Goal: Task Accomplishment & Management: Complete application form

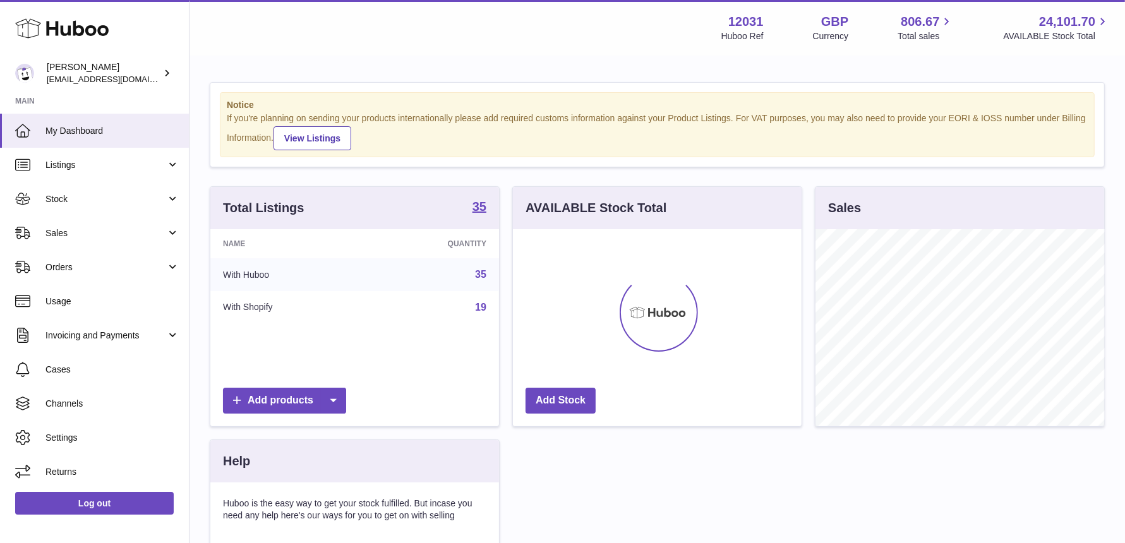
scroll to position [196, 289]
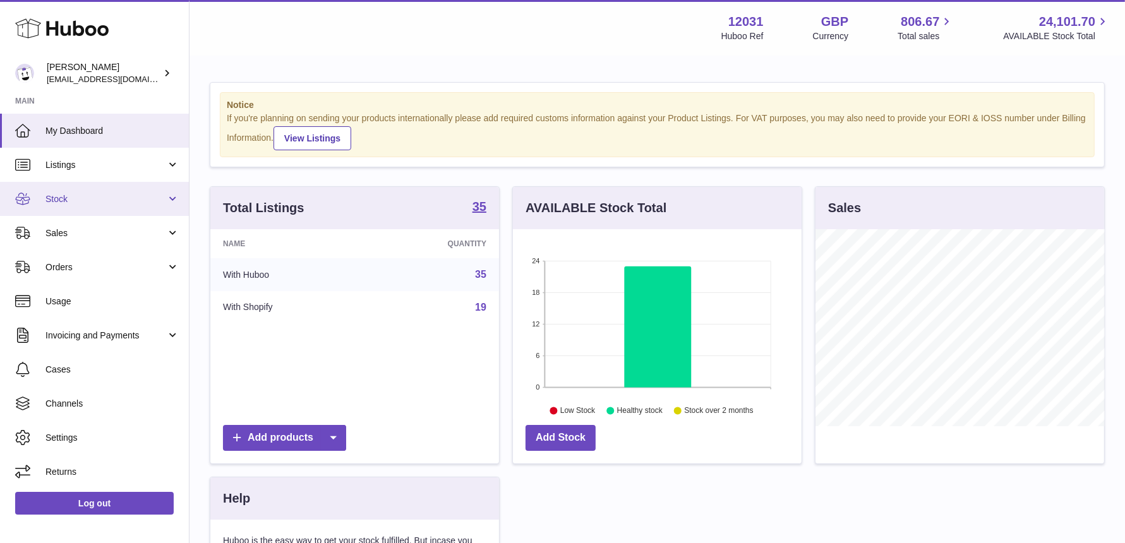
click at [140, 193] on span "Stock" at bounding box center [105, 199] width 121 height 12
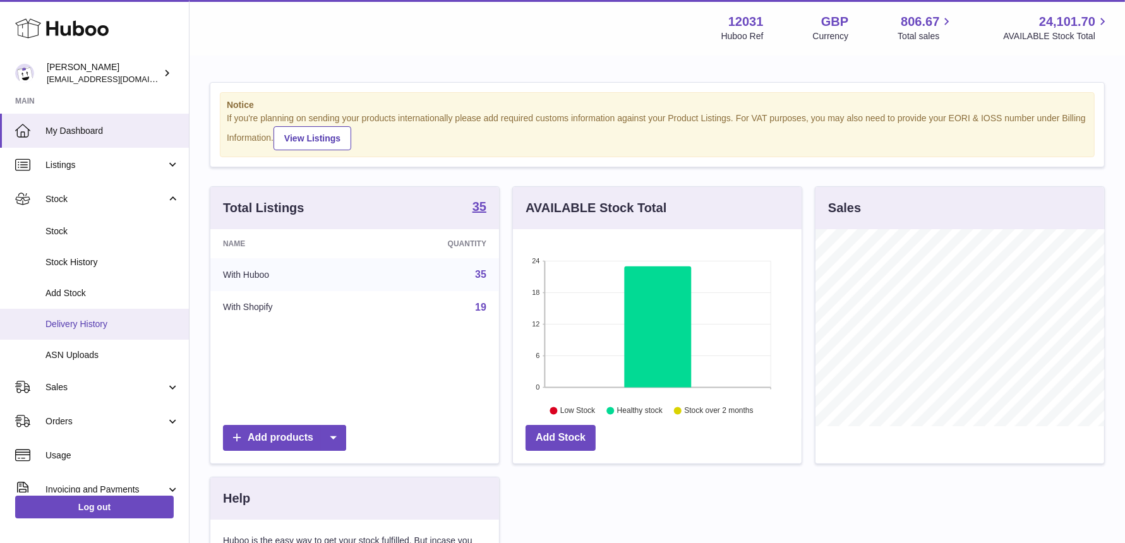
click at [130, 318] on span "Delivery History" at bounding box center [112, 324] width 134 height 12
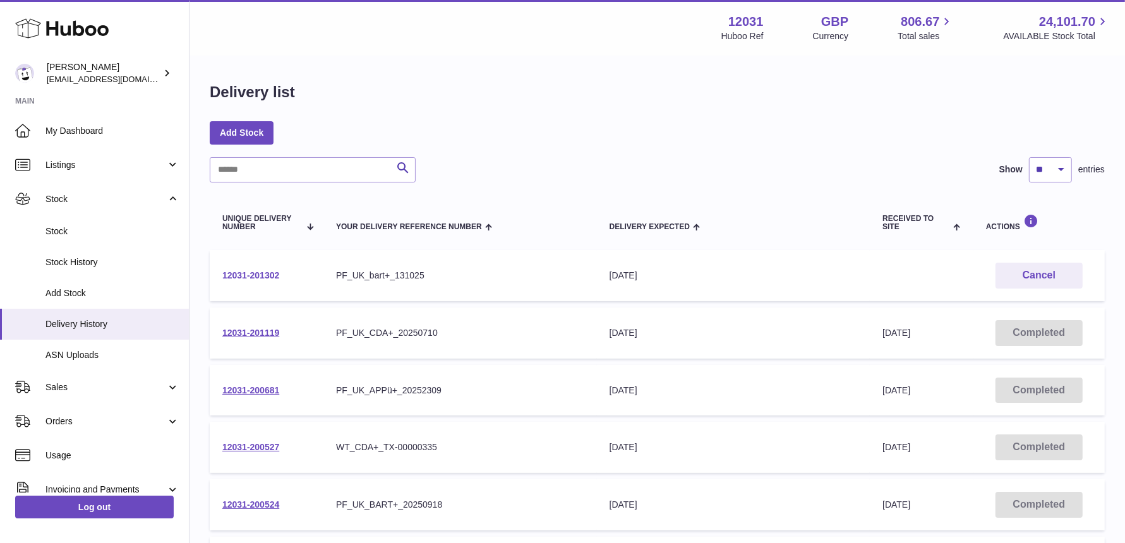
click at [265, 277] on link "12031-201302" at bounding box center [250, 275] width 57 height 10
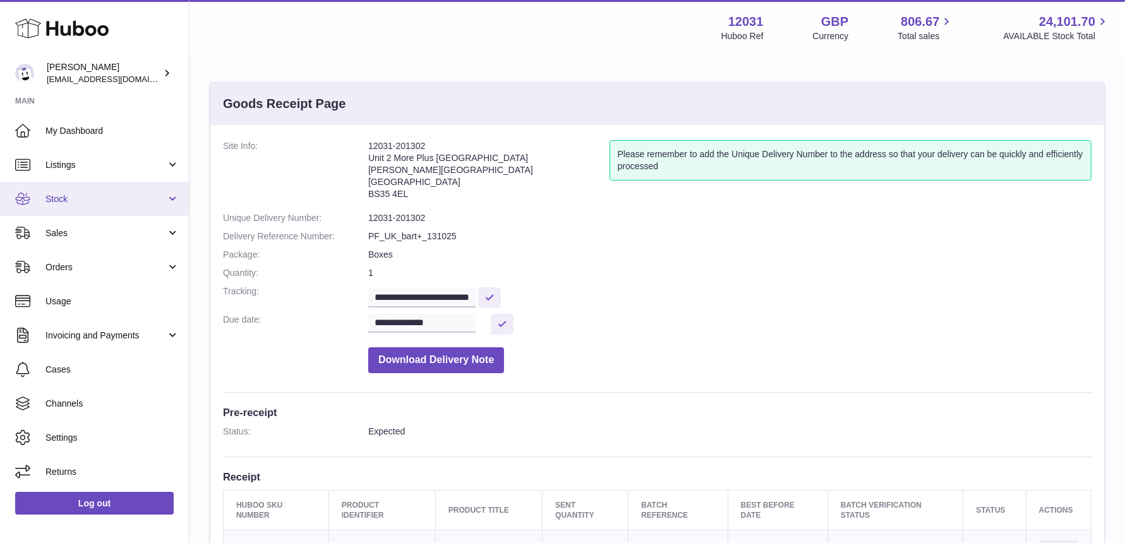
click at [68, 191] on link "Stock" at bounding box center [94, 199] width 189 height 34
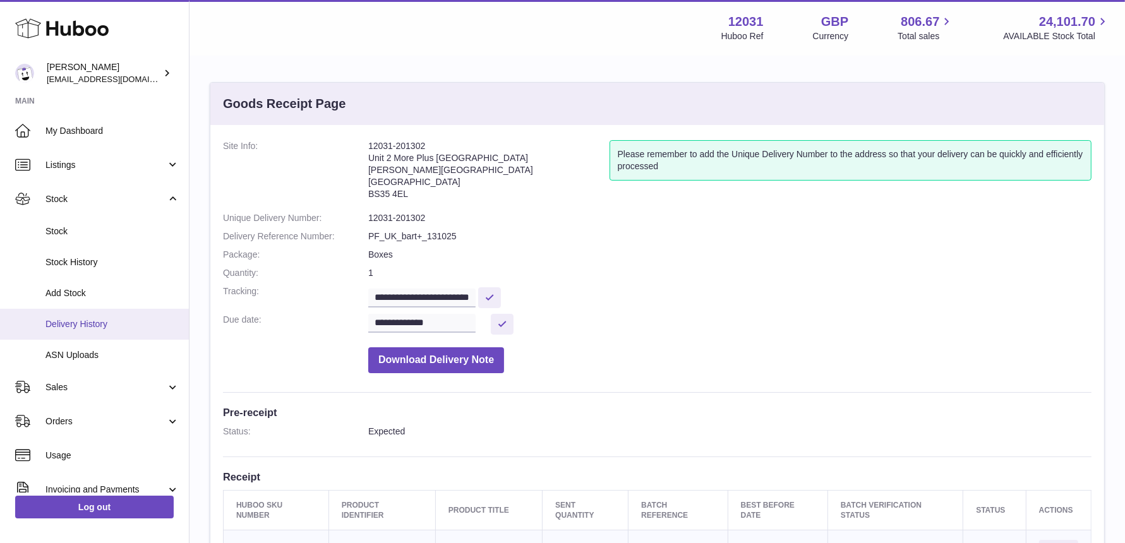
click at [66, 315] on link "Delivery History" at bounding box center [94, 324] width 189 height 31
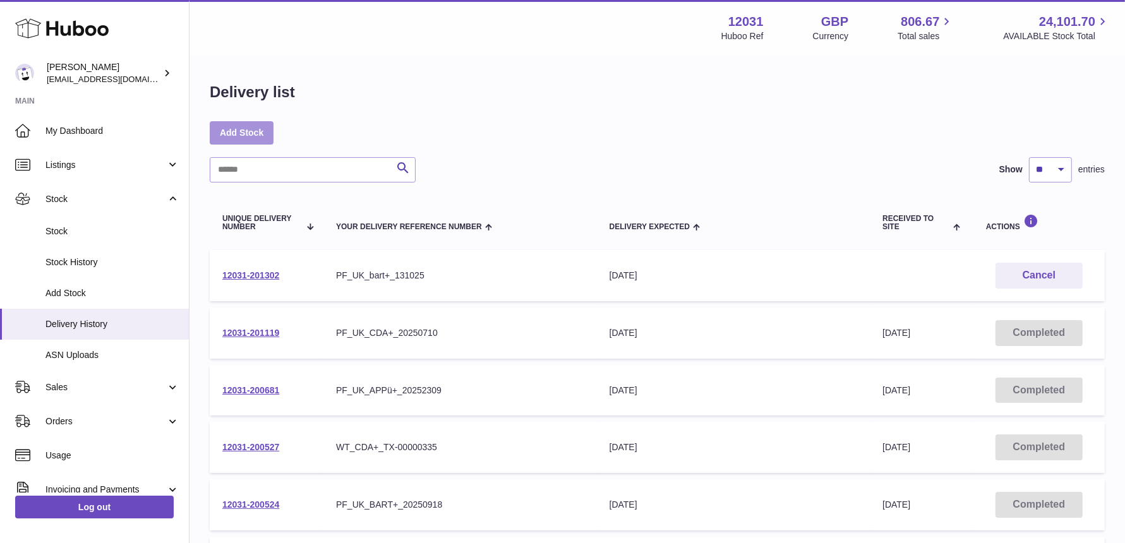
click at [232, 131] on link "Add Stock" at bounding box center [242, 132] width 64 height 23
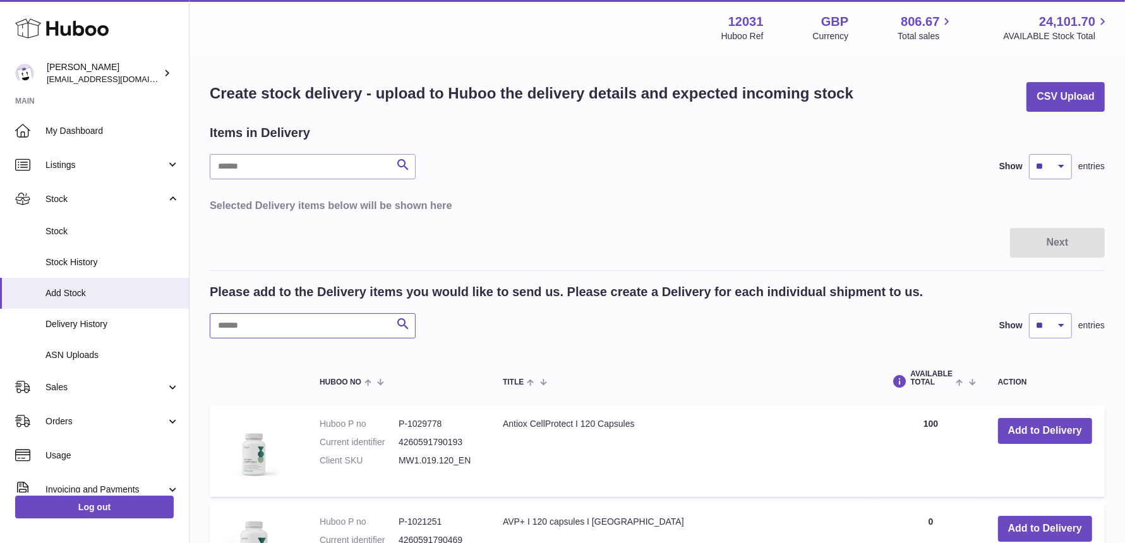
click at [271, 328] on input "text" at bounding box center [313, 325] width 206 height 25
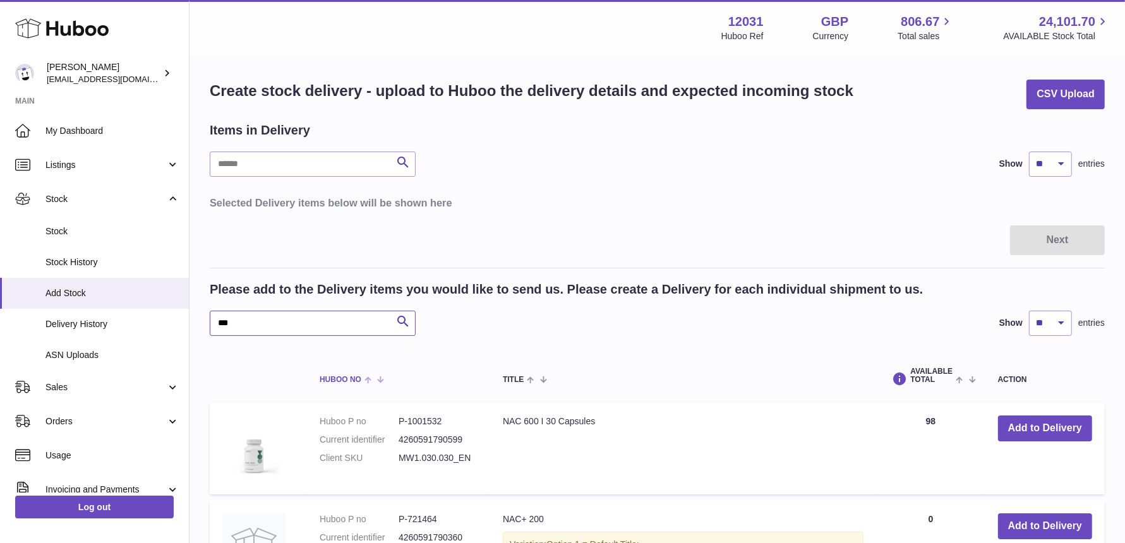
scroll to position [3, 0]
type input "***"
click at [1010, 418] on button "Add to Delivery" at bounding box center [1045, 428] width 94 height 26
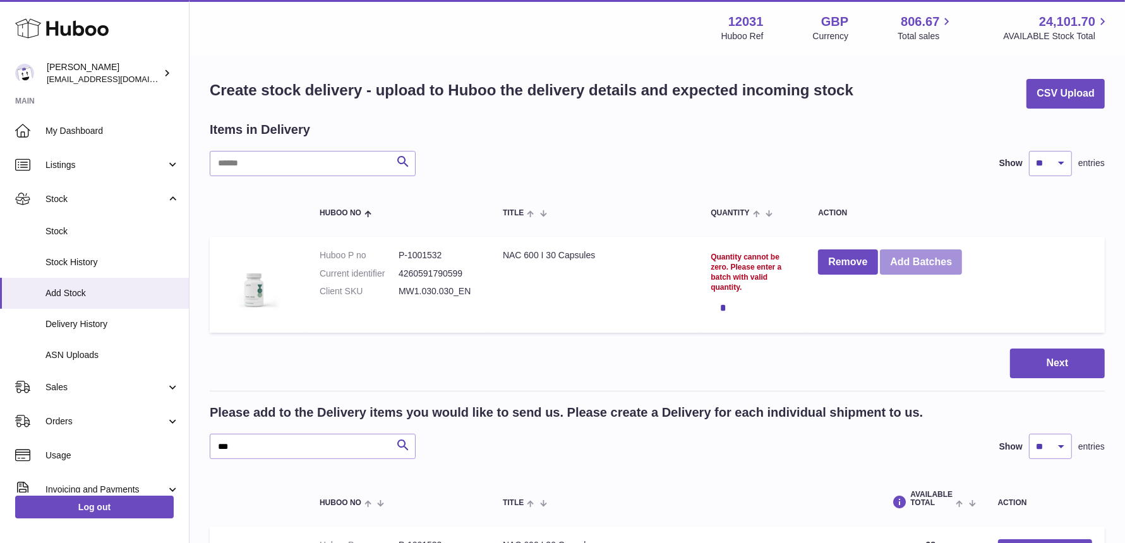
click at [902, 253] on button "Add Batches" at bounding box center [921, 263] width 82 height 26
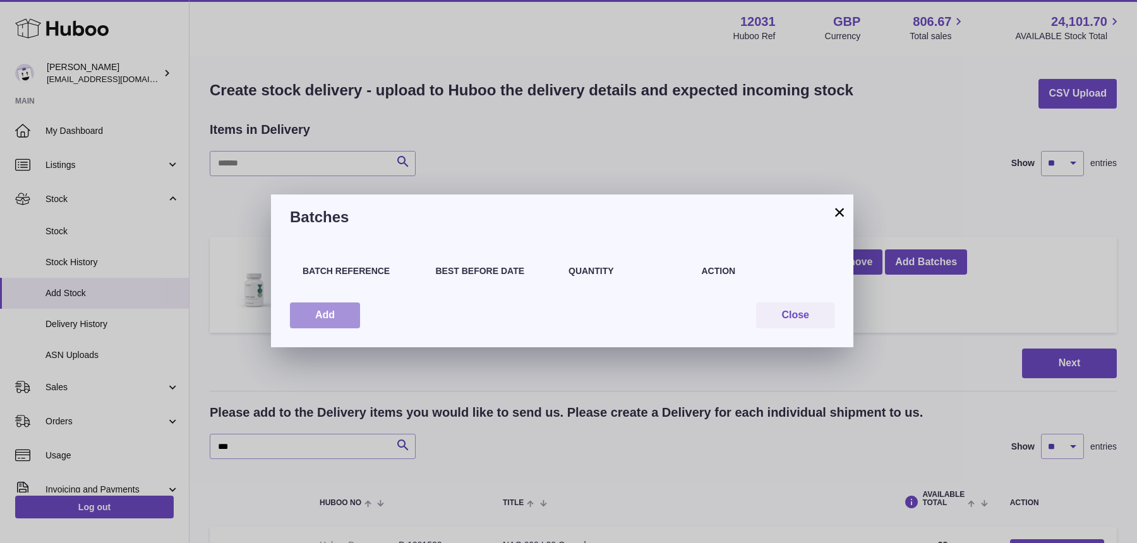
click at [321, 311] on button "Add" at bounding box center [325, 316] width 70 height 26
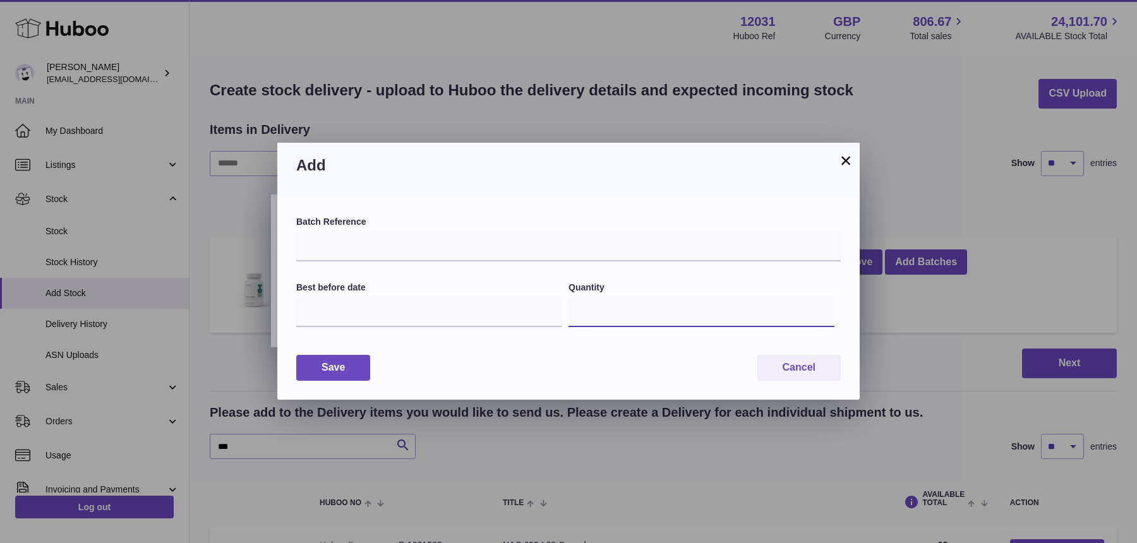
click at [587, 315] on input "*" at bounding box center [702, 312] width 266 height 30
type input "***"
click at [354, 308] on input "text" at bounding box center [429, 312] width 266 height 30
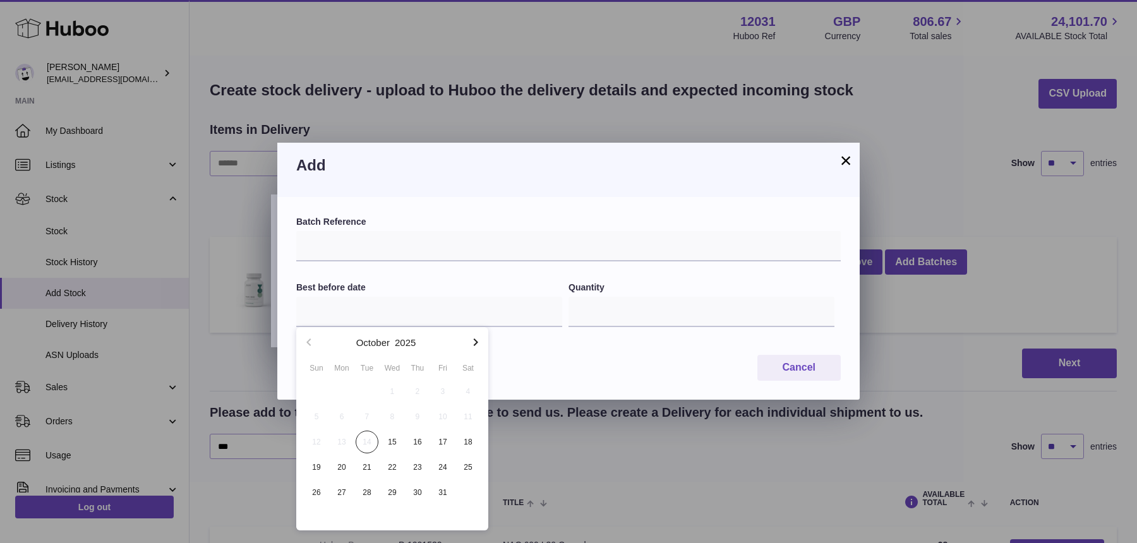
click at [467, 341] on button "button" at bounding box center [475, 342] width 25 height 30
click at [469, 342] on icon "button" at bounding box center [475, 342] width 15 height 15
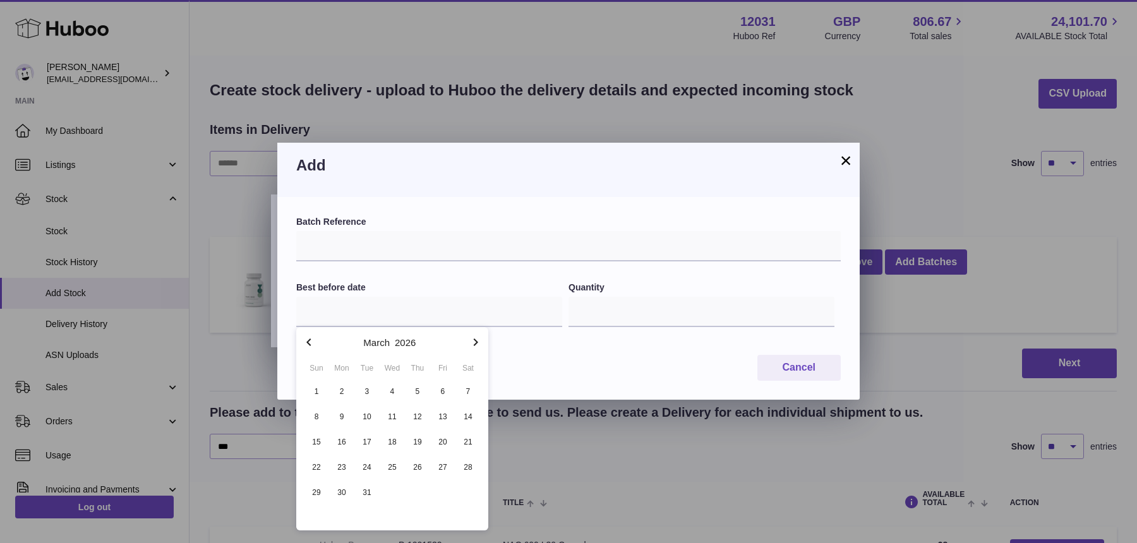
click at [469, 342] on icon "button" at bounding box center [475, 342] width 15 height 15
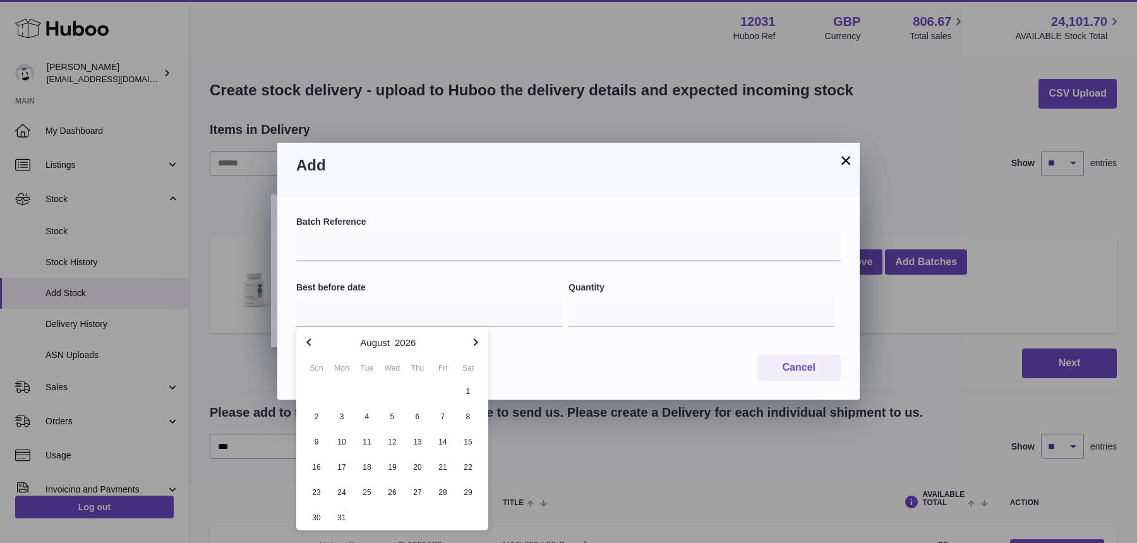
click at [469, 342] on icon "button" at bounding box center [475, 342] width 15 height 15
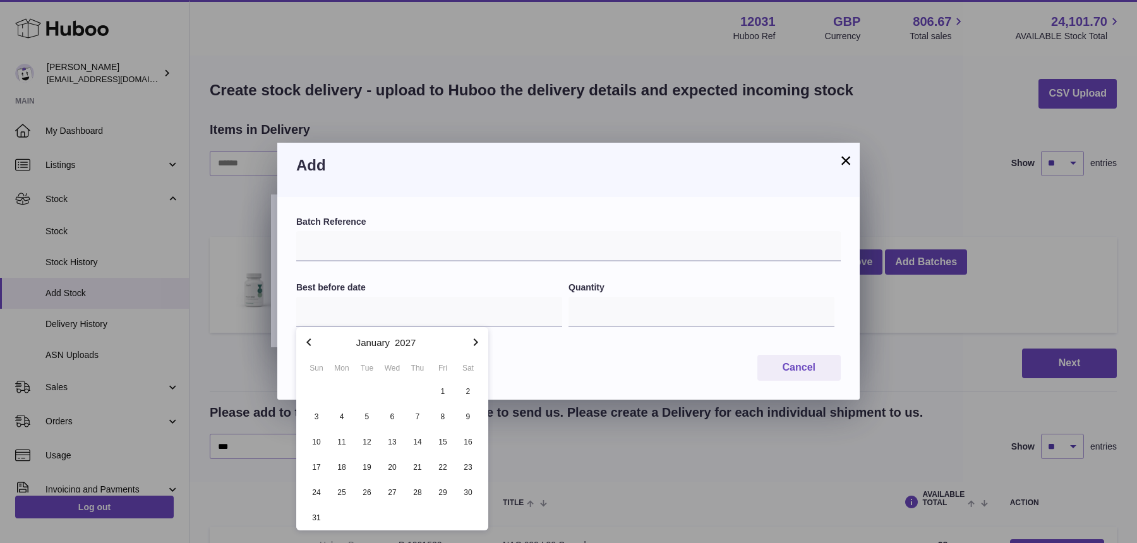
click at [469, 342] on icon "button" at bounding box center [475, 342] width 15 height 15
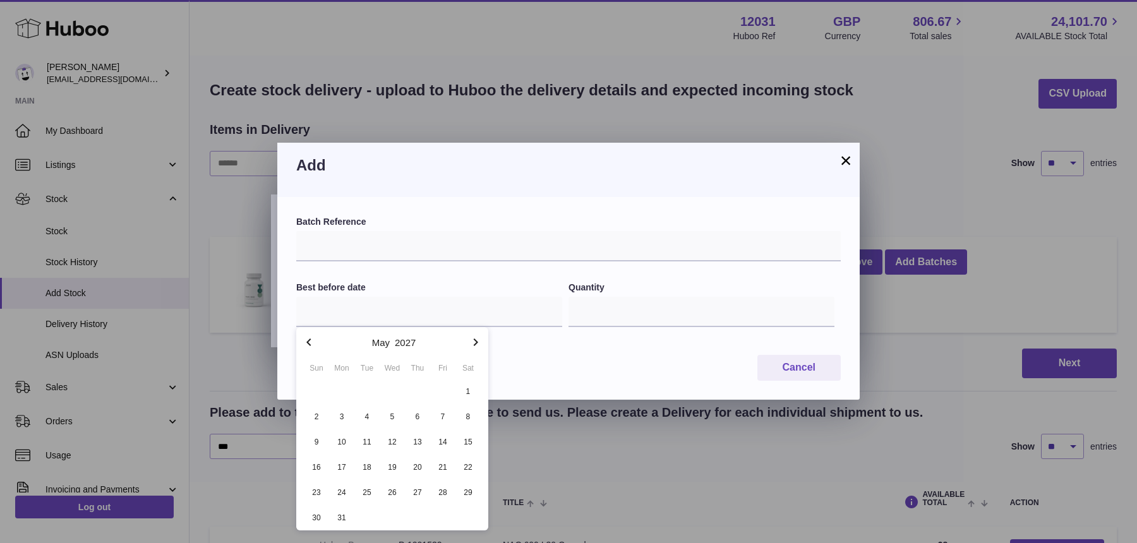
click at [469, 342] on icon "button" at bounding box center [475, 342] width 15 height 15
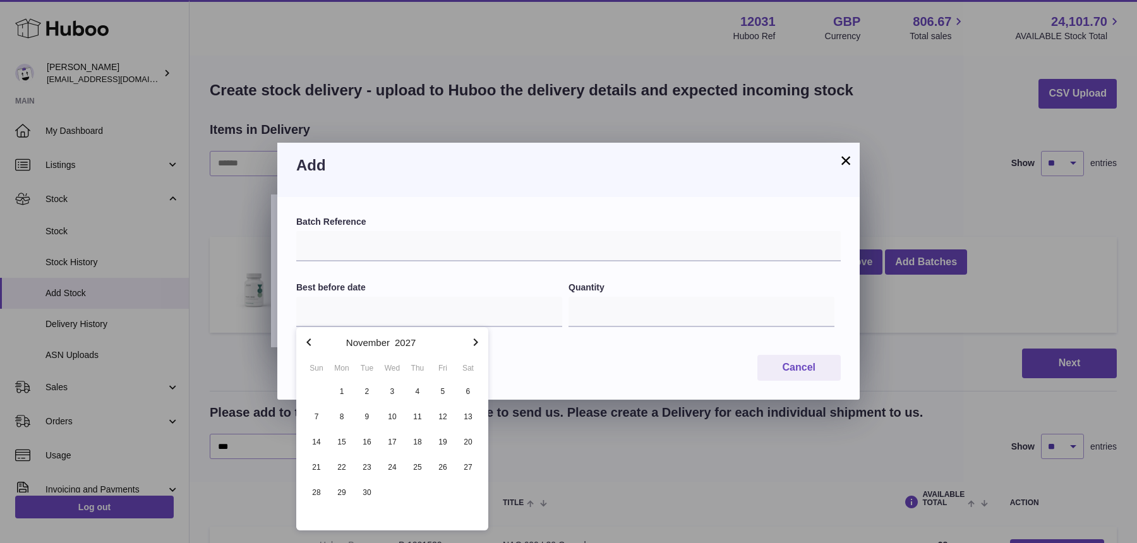
click at [306, 346] on icon "button" at bounding box center [308, 342] width 15 height 15
click at [321, 515] on span "31" at bounding box center [316, 518] width 23 height 23
type input "**********"
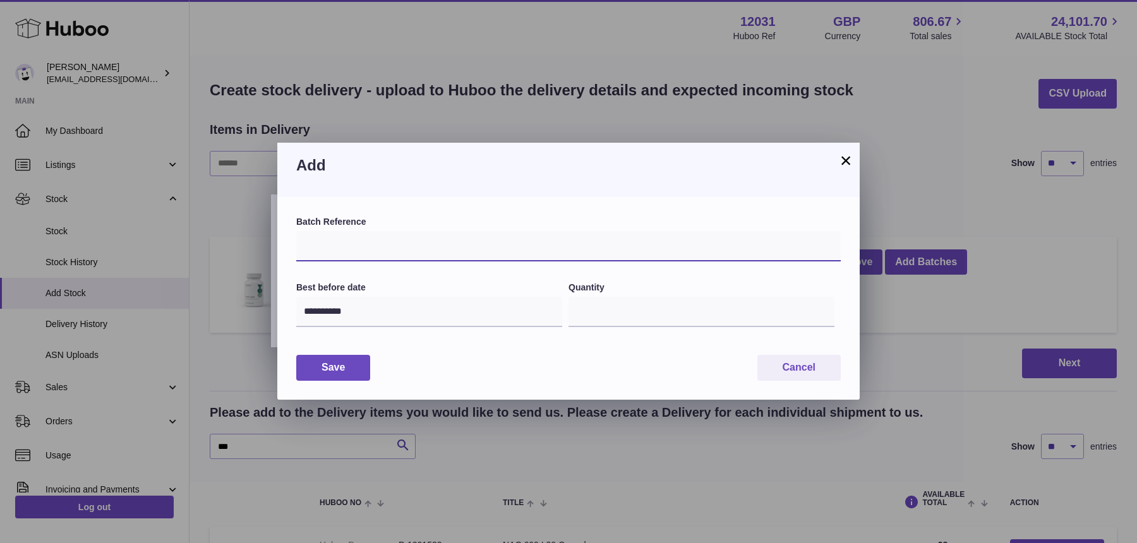
click at [339, 248] on input "text" at bounding box center [568, 246] width 545 height 30
paste input "*********"
type input "*********"
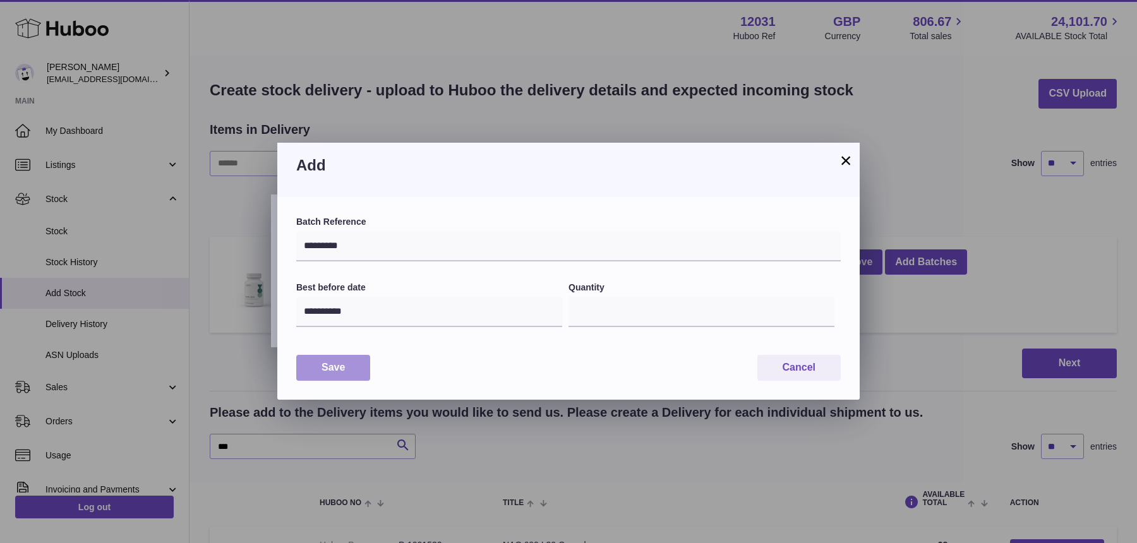
click at [341, 370] on button "Save" at bounding box center [333, 368] width 74 height 26
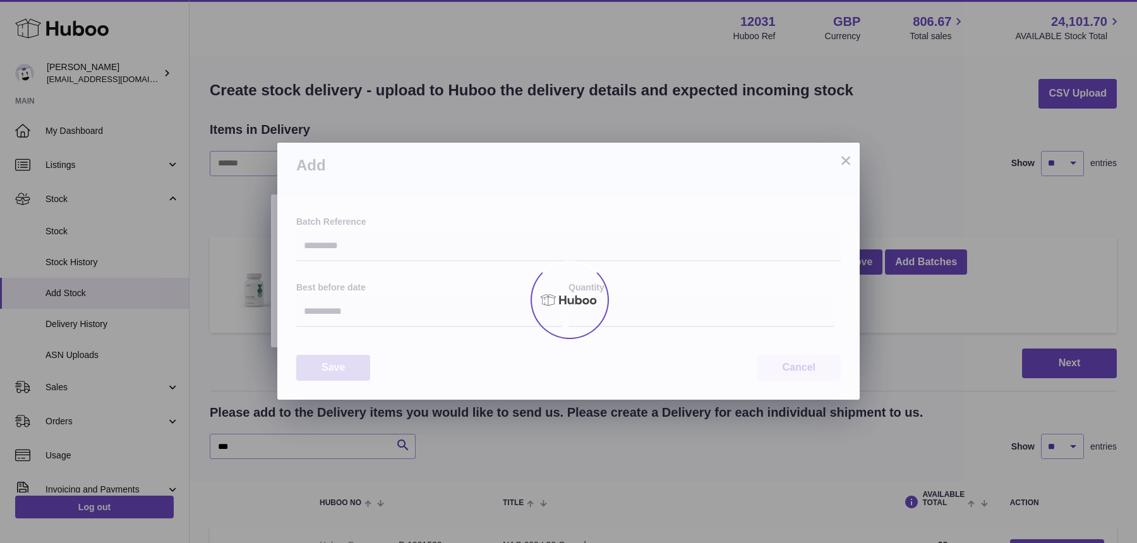
type input "***"
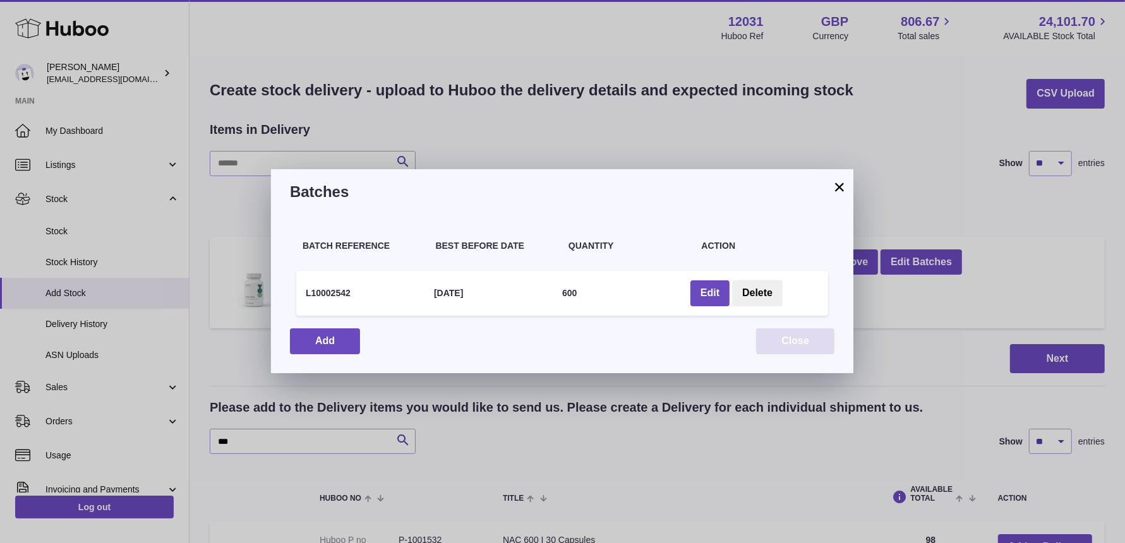
click at [824, 342] on button "Close" at bounding box center [795, 342] width 78 height 26
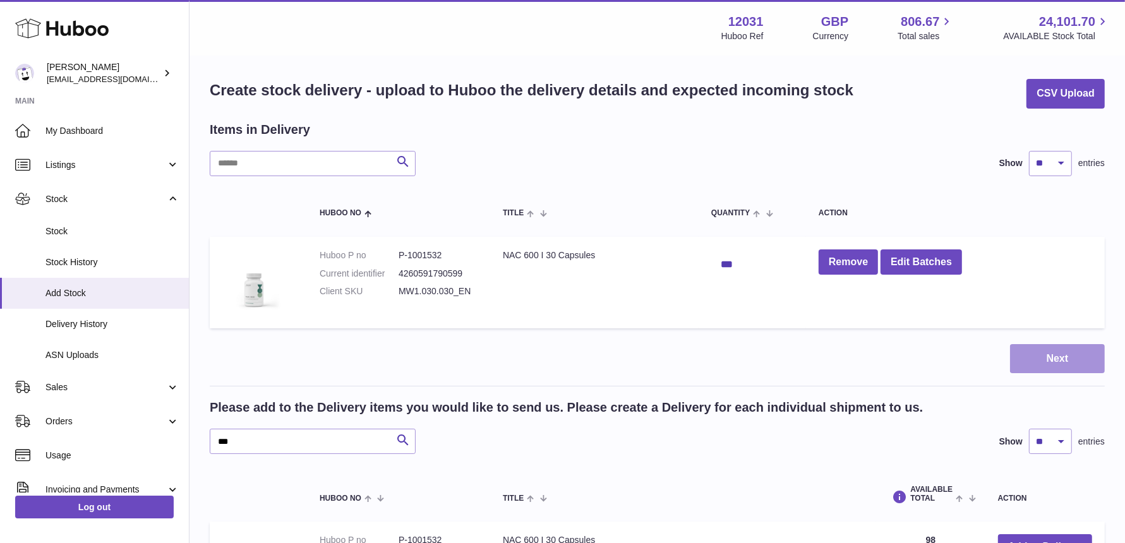
click at [1049, 358] on button "Next" at bounding box center [1057, 359] width 95 height 30
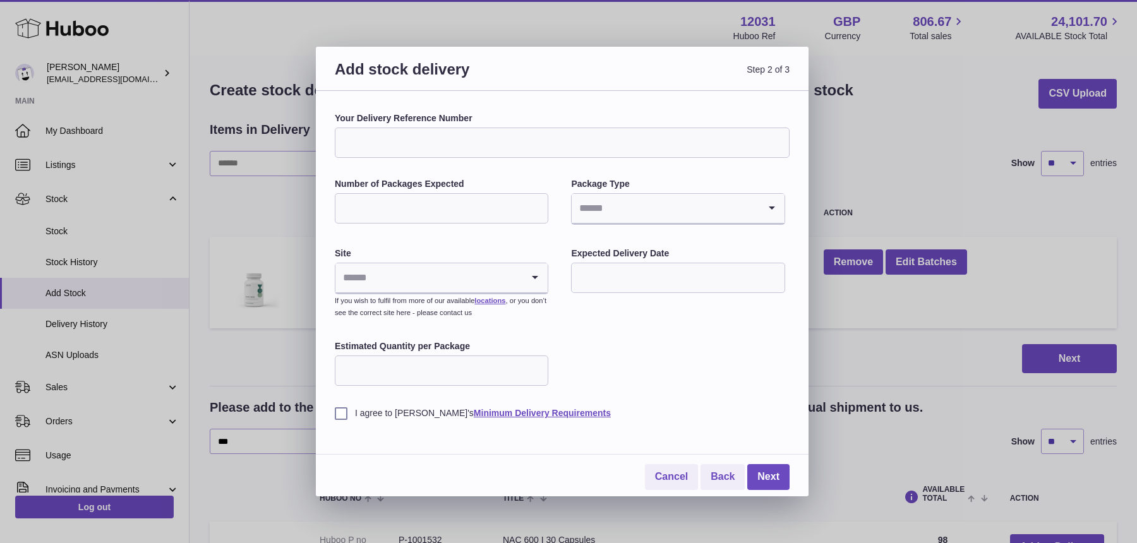
click at [428, 143] on input "Your Delivery Reference Number" at bounding box center [562, 143] width 455 height 30
type input "**********"
click at [407, 210] on input "Number of Packages Expected" at bounding box center [442, 208] width 214 height 30
type input "*"
click at [650, 218] on input "Search for option" at bounding box center [665, 208] width 187 height 29
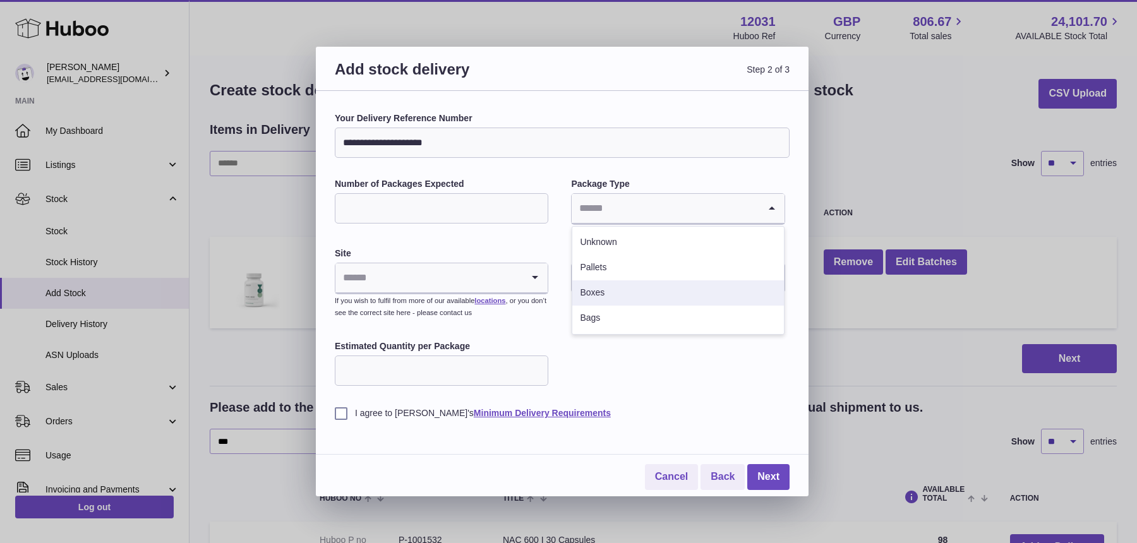
click at [611, 298] on li "Boxes" at bounding box center [677, 293] width 211 height 25
click at [464, 277] on input "Search for option" at bounding box center [428, 277] width 187 height 29
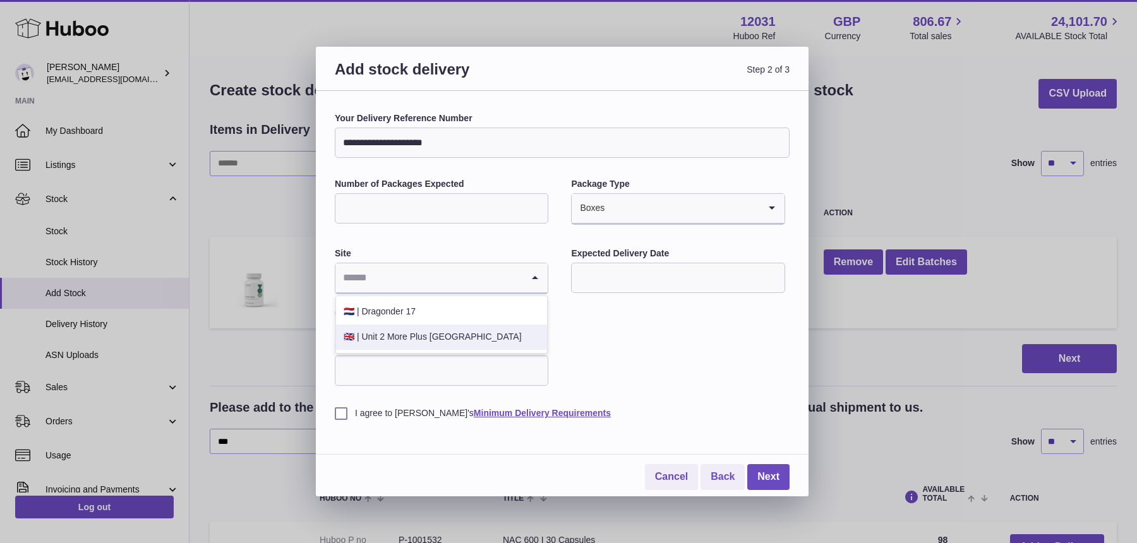
click at [425, 334] on li "🇬🇧 | Unit 2 More Plus Central Park" at bounding box center [441, 337] width 211 height 25
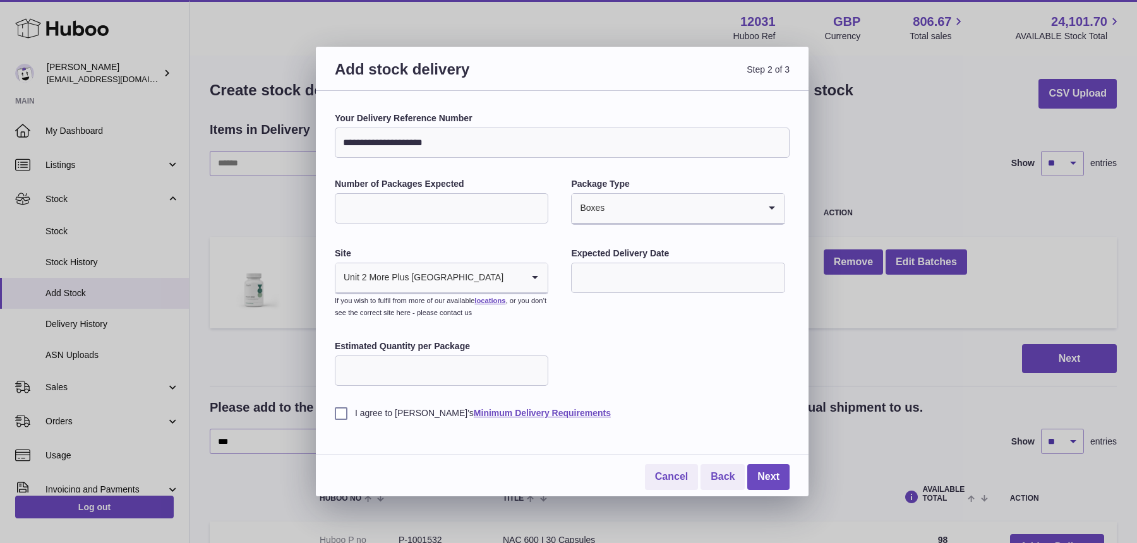
click at [631, 279] on input "text" at bounding box center [678, 278] width 214 height 30
click at [690, 408] on span "17" at bounding box center [692, 407] width 23 height 23
type input "**********"
click at [368, 359] on input "Estimated Quantity per Package" at bounding box center [442, 371] width 214 height 30
type input "***"
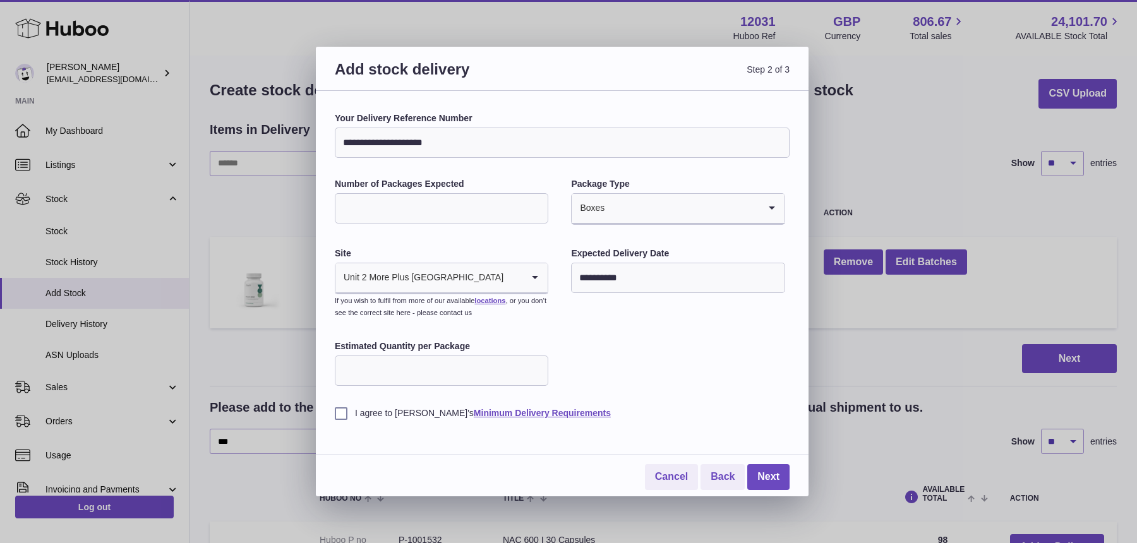
click at [345, 415] on label "I agree to Huboo's Minimum Delivery Requirements" at bounding box center [562, 414] width 455 height 12
click at [759, 476] on link "Next" at bounding box center [768, 477] width 42 height 26
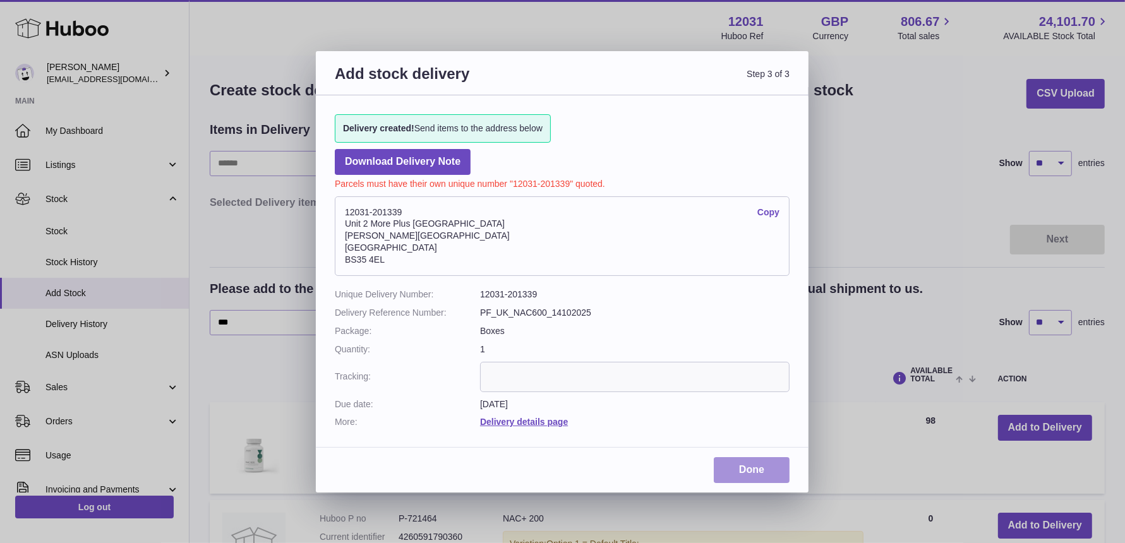
click at [725, 461] on link "Done" at bounding box center [752, 470] width 76 height 26
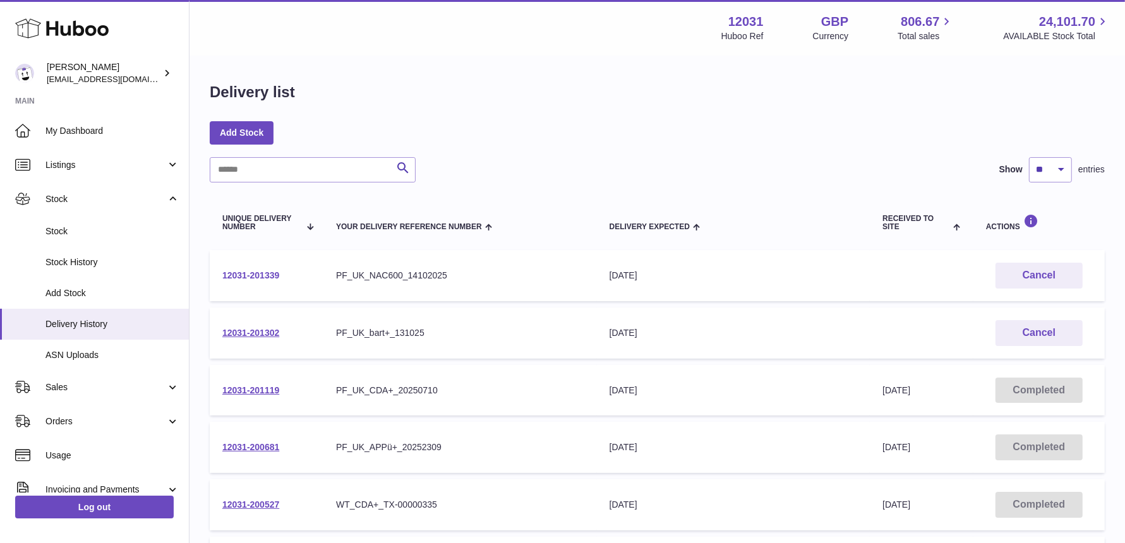
click at [269, 279] on link "12031-201339" at bounding box center [250, 275] width 57 height 10
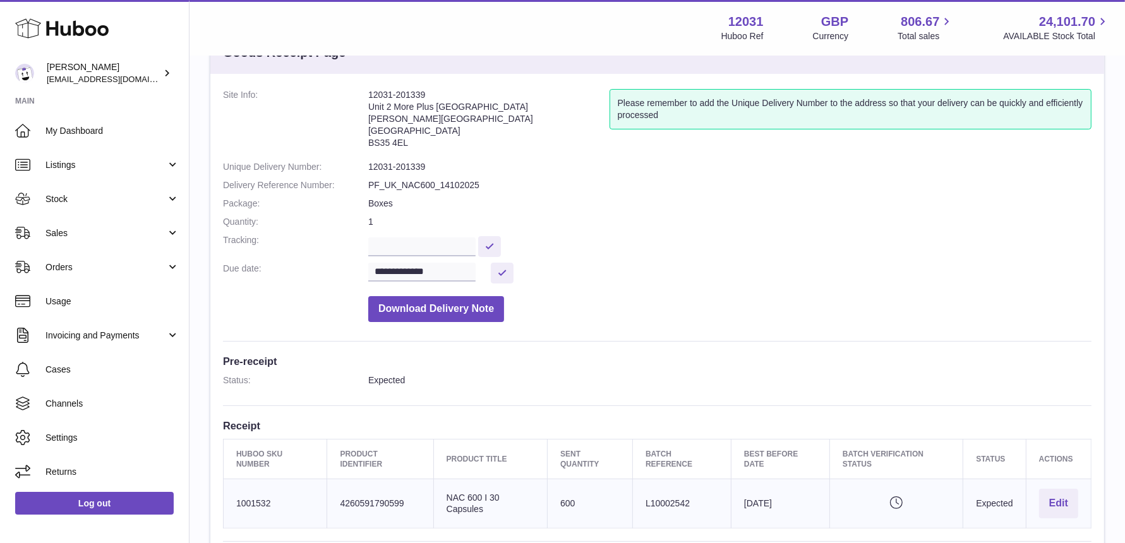
scroll to position [51, 0]
